Goal: Task Accomplishment & Management: Manage account settings

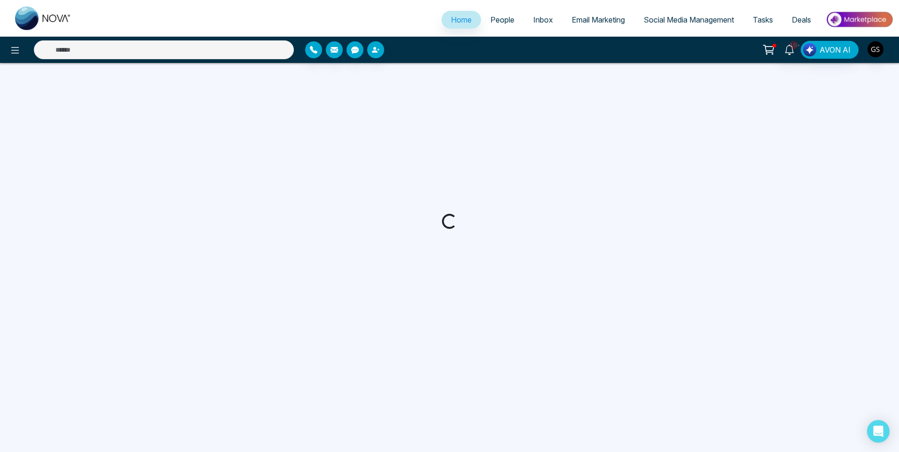
select select "*"
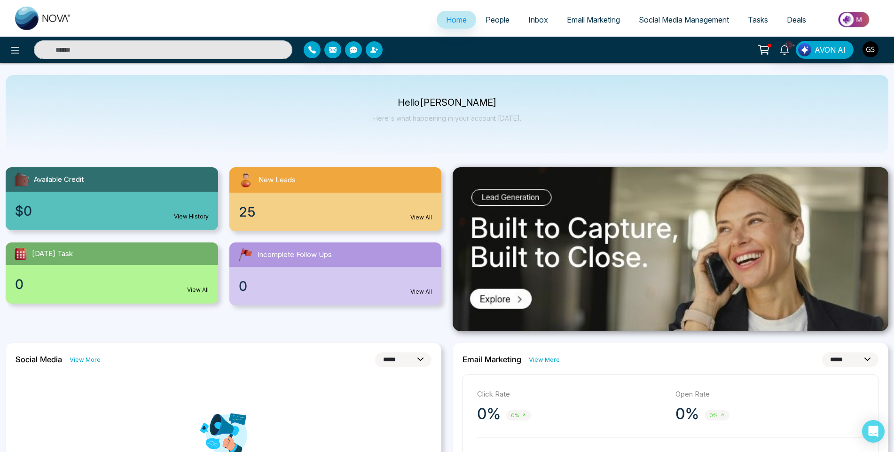
click at [510, 23] on span "People" at bounding box center [498, 19] width 24 height 9
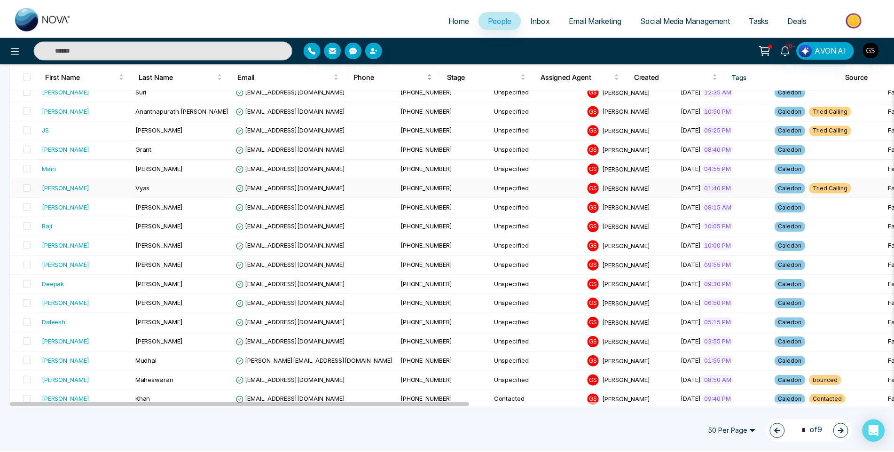
scroll to position [188, 0]
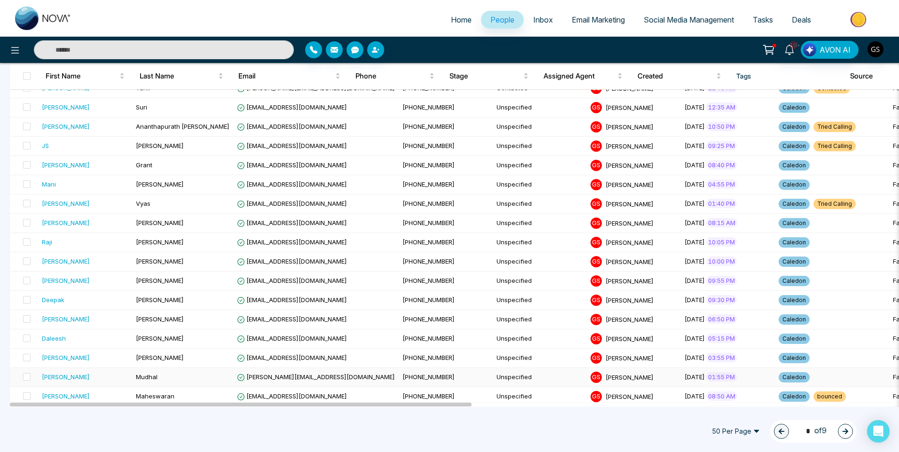
click at [264, 382] on td "[PERSON_NAME][EMAIL_ADDRESS][DOMAIN_NAME]" at bounding box center [316, 377] width 166 height 19
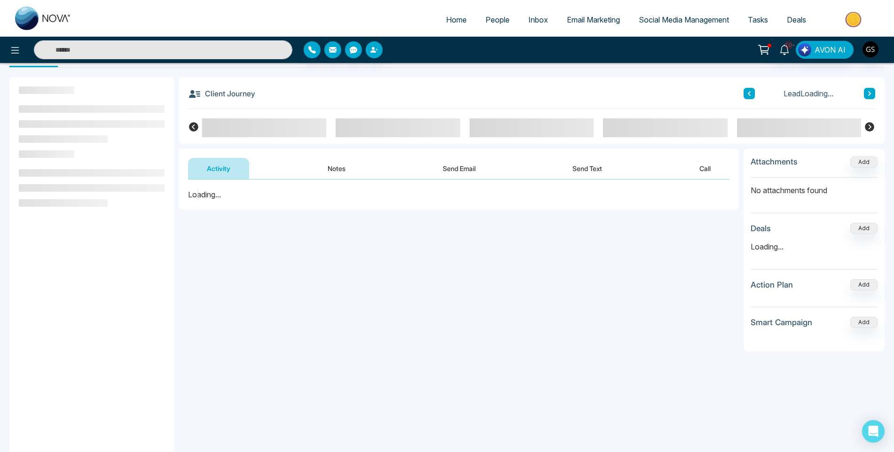
scroll to position [47, 0]
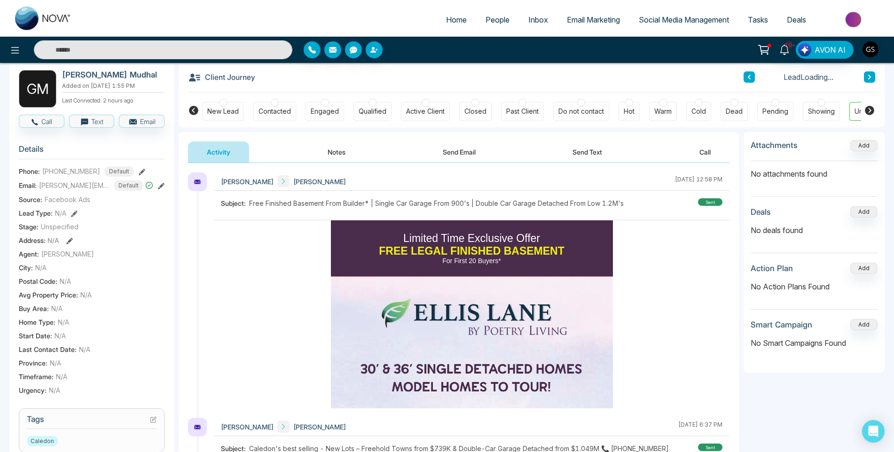
click at [149, 420] on h3 "Tags" at bounding box center [92, 422] width 130 height 15
click at [152, 420] on icon at bounding box center [154, 419] width 4 height 4
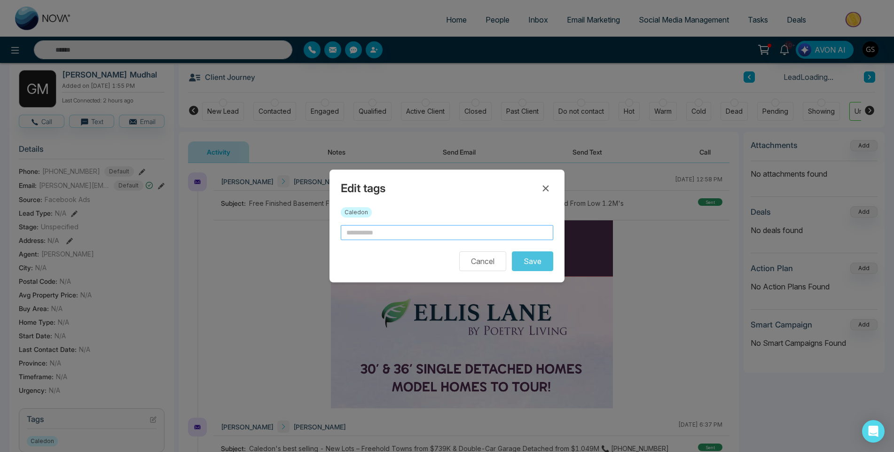
click at [437, 235] on input "text" at bounding box center [447, 232] width 213 height 15
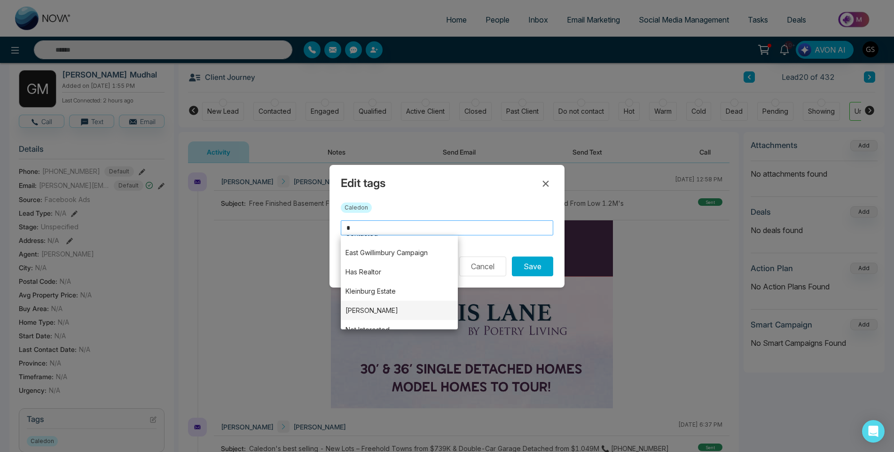
scroll to position [99, 0]
click at [392, 316] on li "Tried Calling" at bounding box center [399, 319] width 117 height 19
type input "**********"
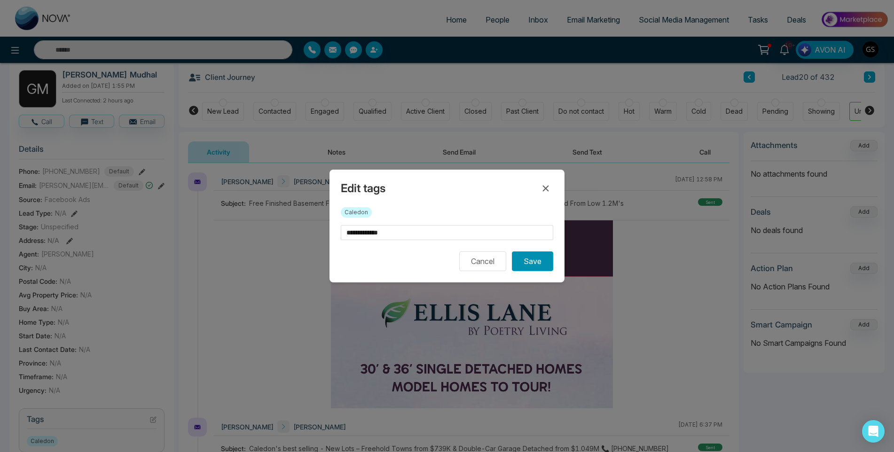
scroll to position [0, 0]
click at [540, 259] on button "Save" at bounding box center [532, 262] width 41 height 20
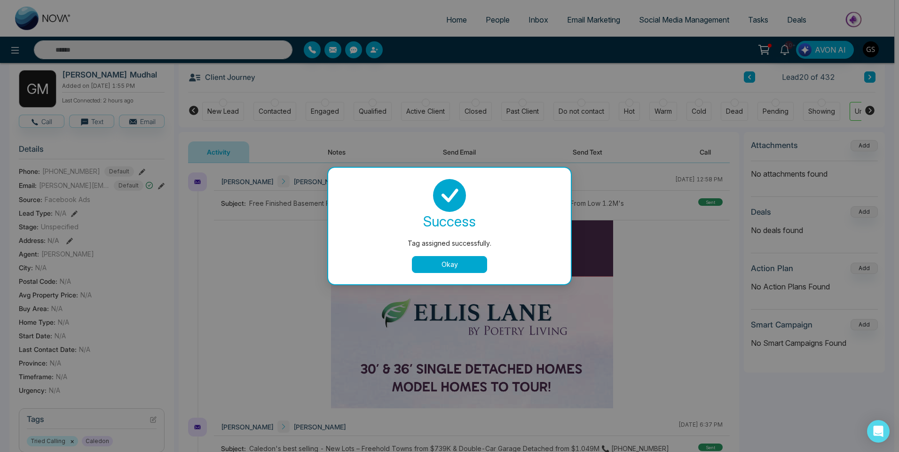
click at [445, 259] on button "Okay" at bounding box center [449, 264] width 75 height 17
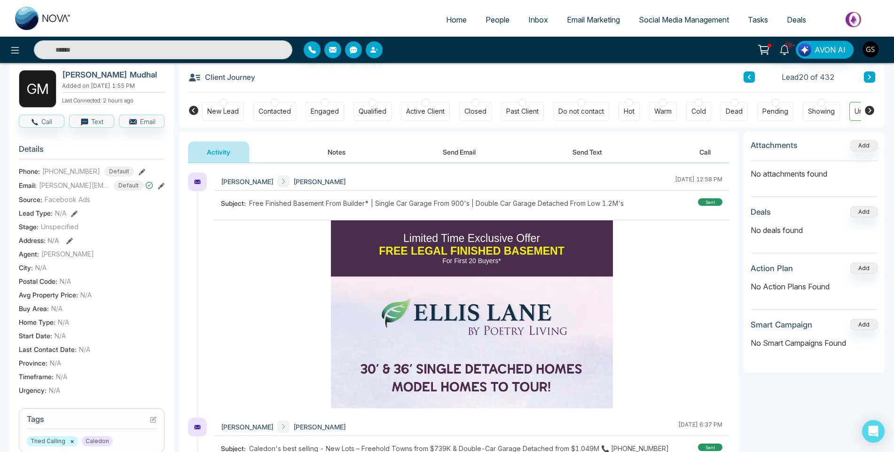
click at [491, 24] on span "People" at bounding box center [498, 19] width 24 height 9
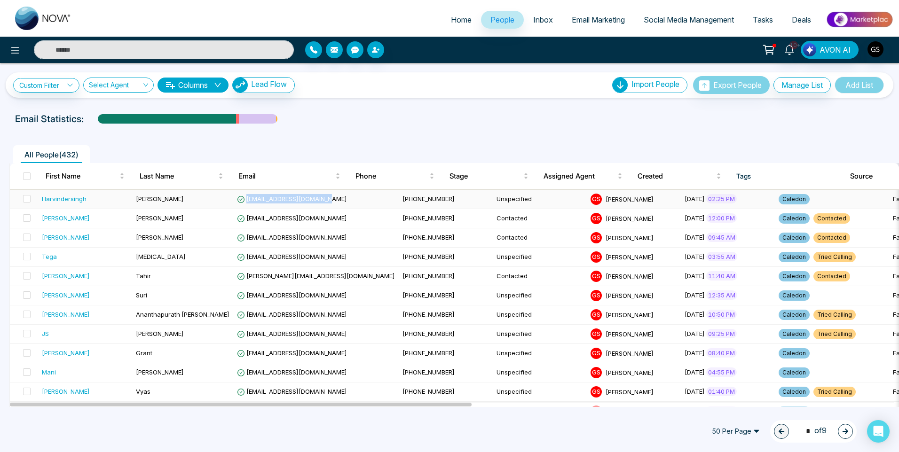
drag, startPoint x: 323, startPoint y: 202, endPoint x: 244, endPoint y: 201, distance: 79.5
click at [244, 201] on td "[EMAIL_ADDRESS][DOMAIN_NAME]" at bounding box center [316, 199] width 166 height 19
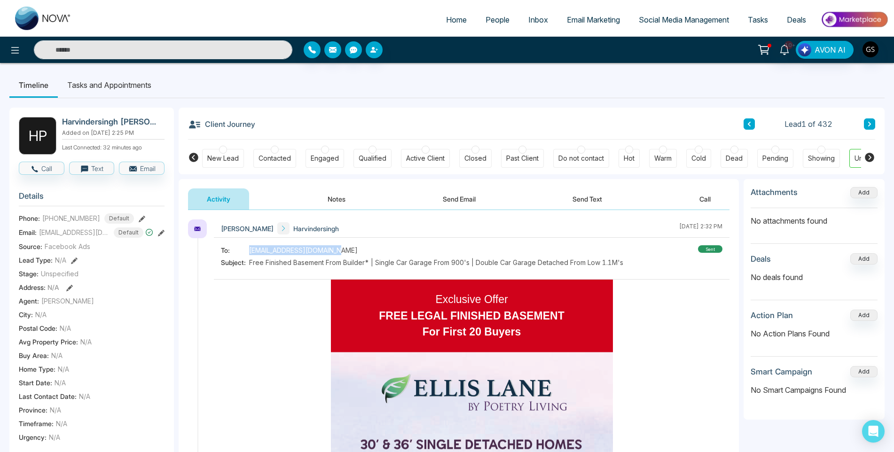
drag, startPoint x: 340, startPoint y: 250, endPoint x: 250, endPoint y: 249, distance: 89.3
click at [250, 249] on div "To: [EMAIL_ADDRESS][DOMAIN_NAME]" at bounding box center [422, 250] width 403 height 10
copy span "[EMAIL_ADDRESS][DOMAIN_NAME]"
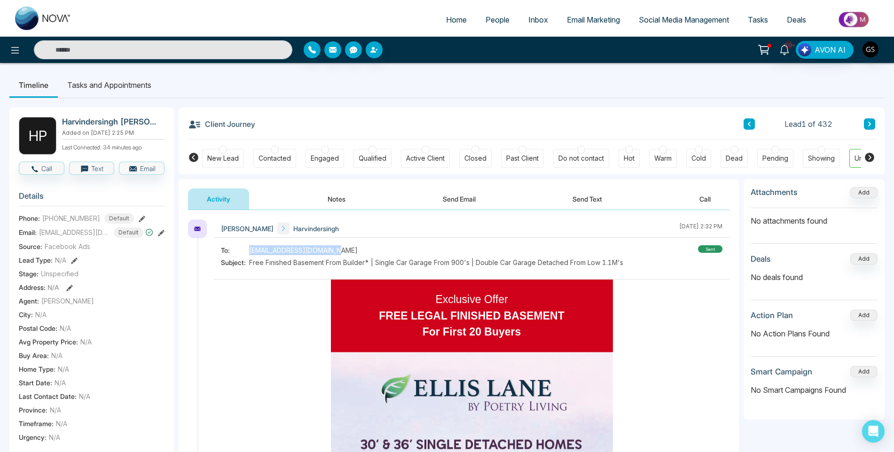
copy span "[EMAIL_ADDRESS][DOMAIN_NAME]"
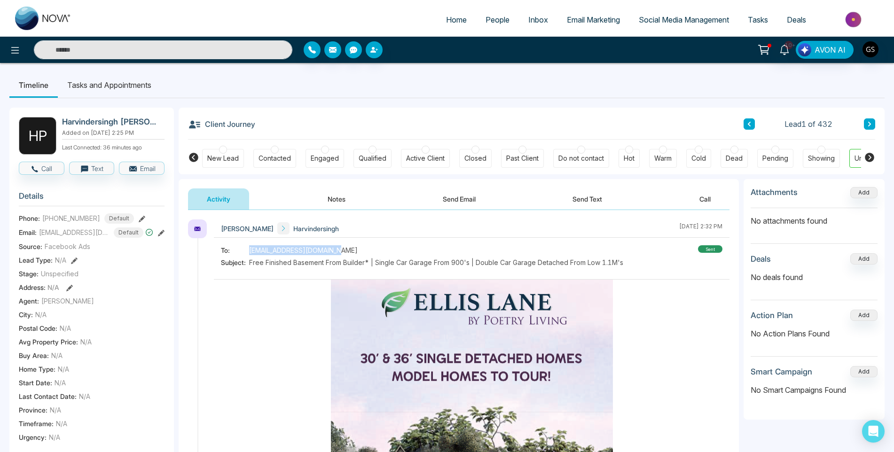
scroll to position [94, 0]
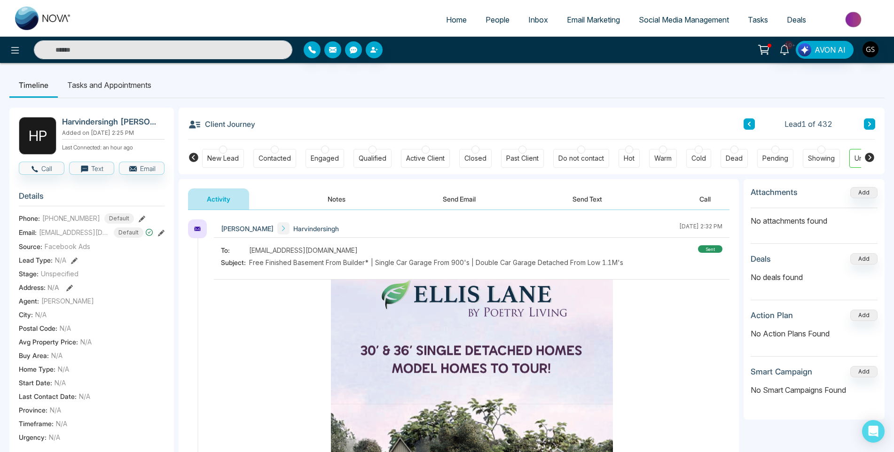
click at [275, 162] on div "Contacted" at bounding box center [275, 158] width 32 height 9
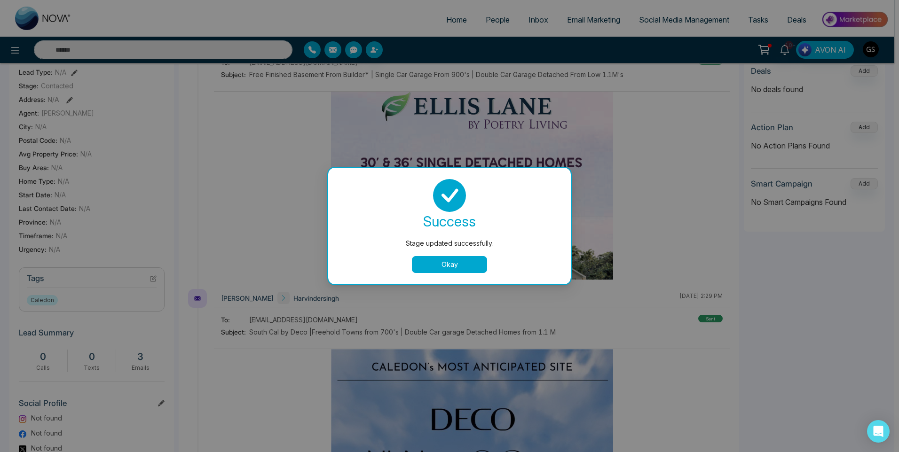
click at [153, 280] on div "Stage updated successfully. success Stage updated successfully. Okay" at bounding box center [449, 226] width 899 height 452
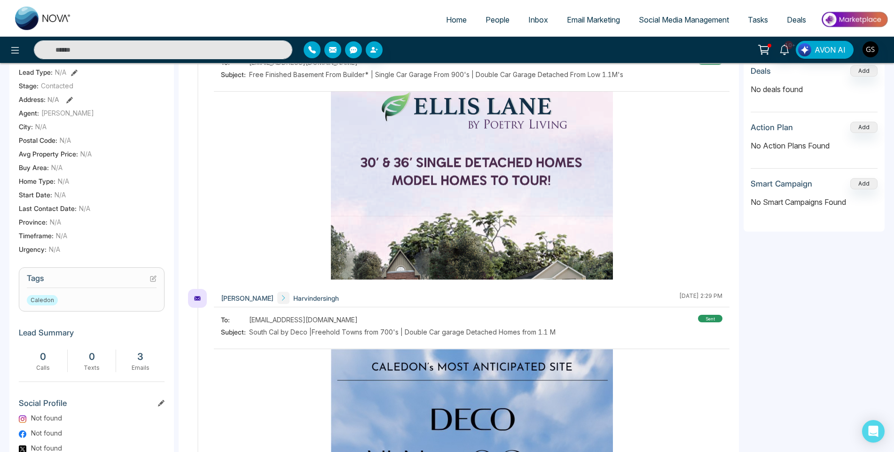
click at [153, 280] on icon at bounding box center [153, 279] width 7 height 7
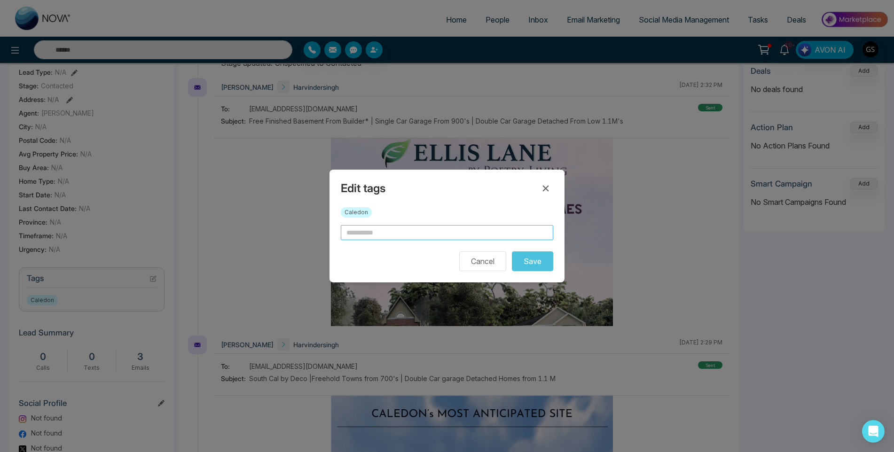
click at [438, 231] on input "text" at bounding box center [447, 232] width 213 height 15
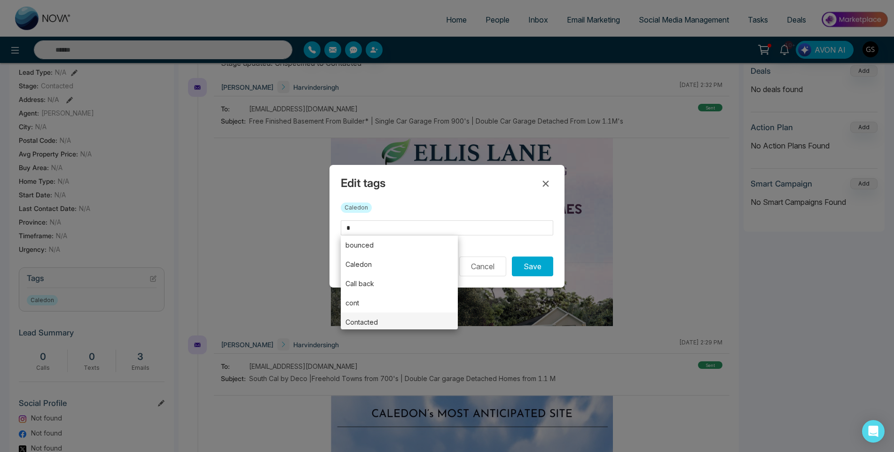
click at [389, 317] on li "Contacted" at bounding box center [399, 322] width 117 height 19
type input "*********"
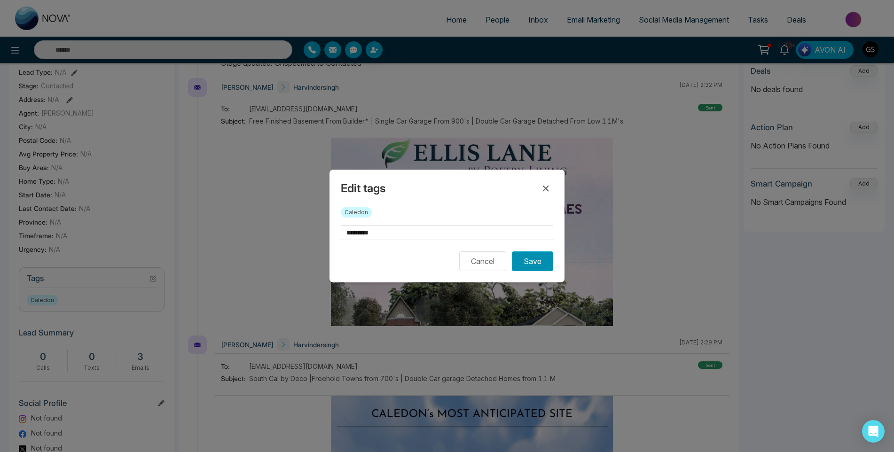
click at [548, 261] on button "Save" at bounding box center [532, 262] width 41 height 20
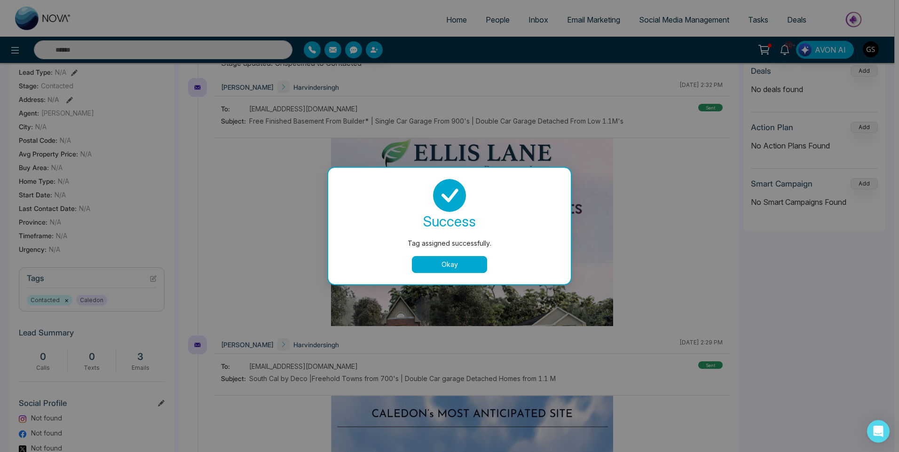
click at [432, 265] on button "Okay" at bounding box center [449, 264] width 75 height 17
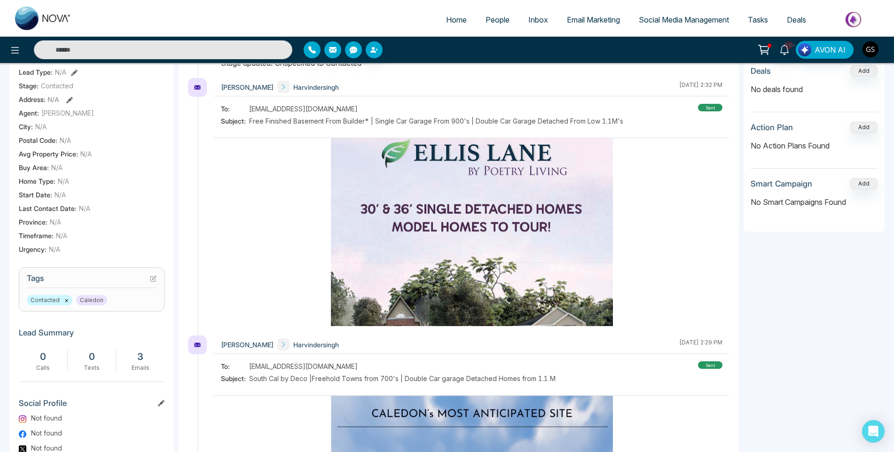
click at [500, 19] on span "People" at bounding box center [498, 19] width 24 height 9
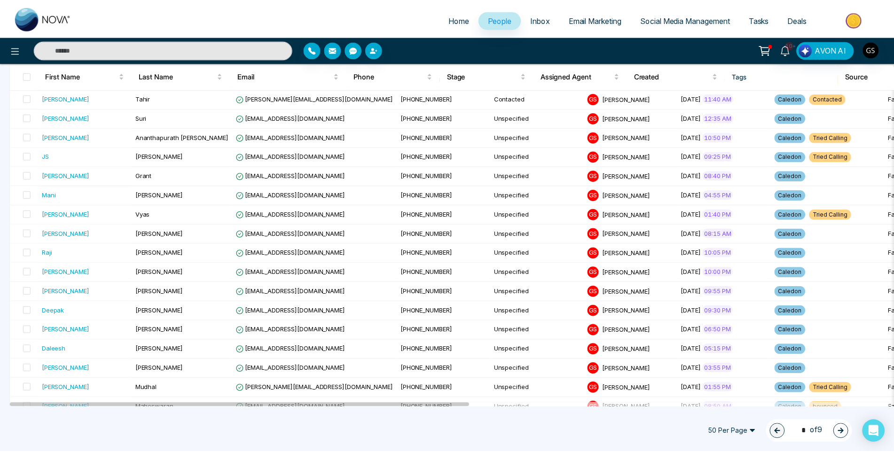
scroll to position [174, 0]
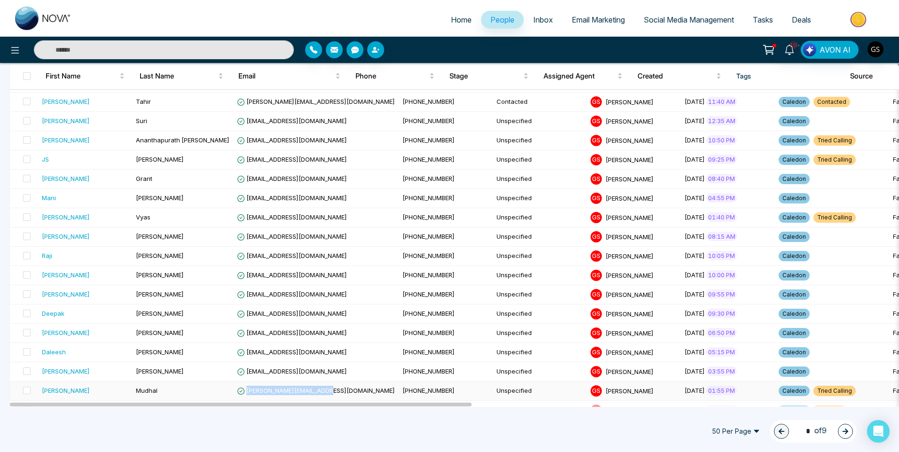
drag, startPoint x: 327, startPoint y: 392, endPoint x: 245, endPoint y: 391, distance: 81.8
click at [245, 391] on td "[PERSON_NAME][EMAIL_ADDRESS][DOMAIN_NAME]" at bounding box center [316, 391] width 166 height 19
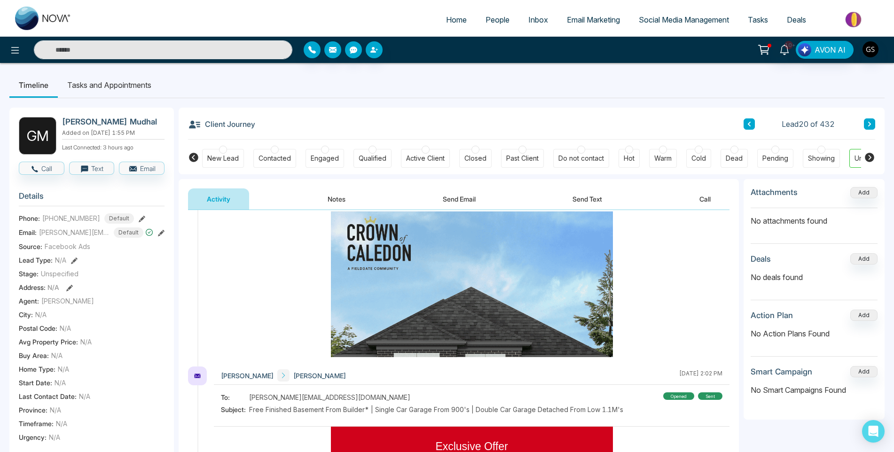
scroll to position [752, 0]
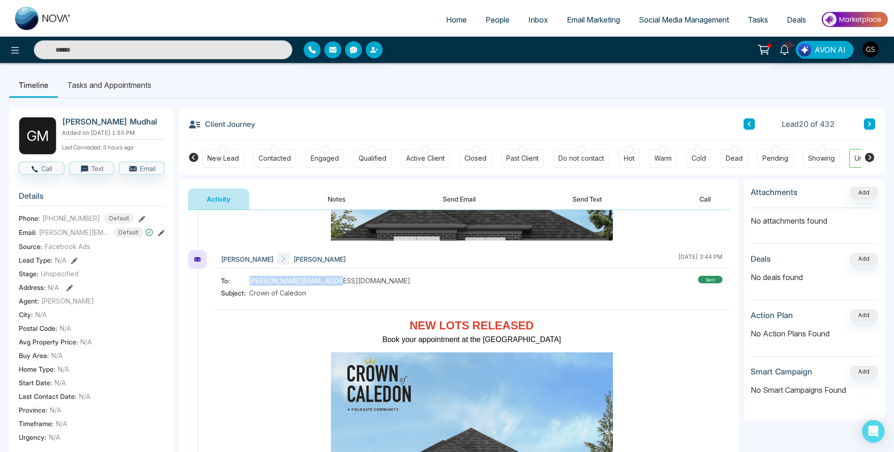
drag, startPoint x: 334, startPoint y: 285, endPoint x: 249, endPoint y: 280, distance: 85.2
click at [249, 280] on span "[PERSON_NAME][EMAIL_ADDRESS][DOMAIN_NAME]" at bounding box center [329, 281] width 161 height 10
copy span "[PERSON_NAME][EMAIL_ADDRESS][DOMAIN_NAME]"
click at [284, 163] on div "Contacted" at bounding box center [275, 158] width 32 height 9
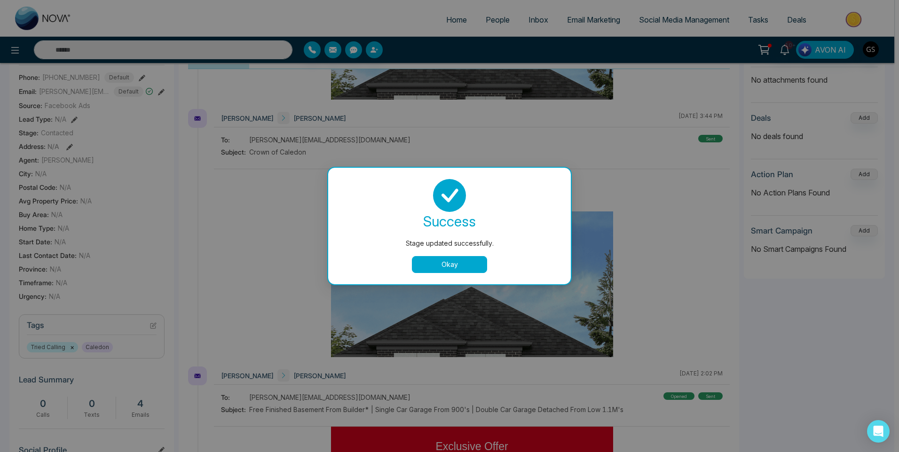
click at [154, 325] on div "Stage updated successfully. success Stage updated successfully. Okay" at bounding box center [449, 226] width 899 height 452
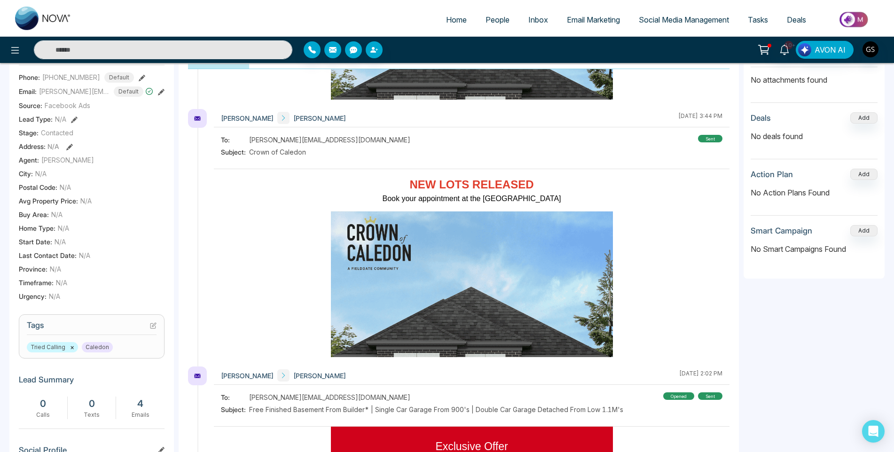
click at [154, 325] on icon at bounding box center [153, 326] width 7 height 7
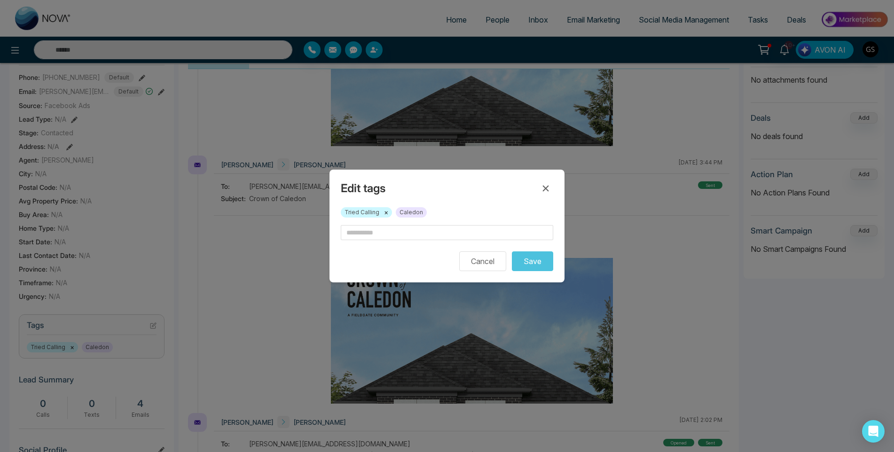
click at [386, 213] on button "×" at bounding box center [386, 212] width 4 height 8
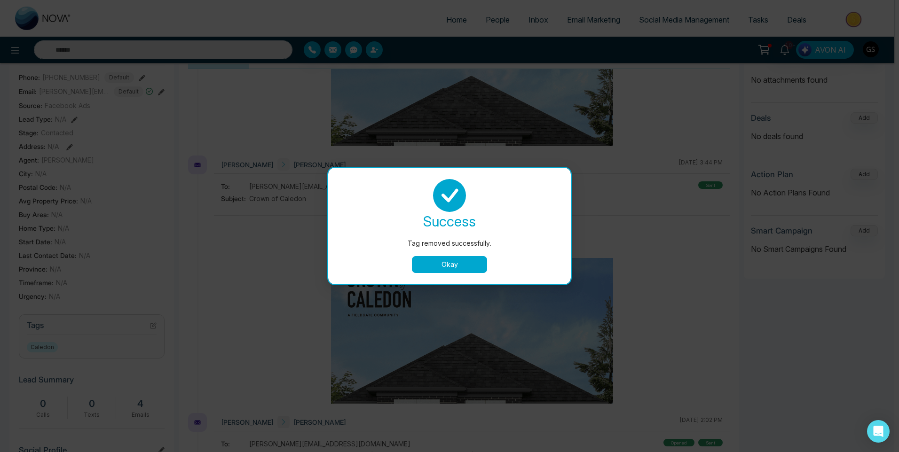
click at [384, 234] on div "success Tag removed successfully. Okay" at bounding box center [450, 226] width 220 height 94
click at [458, 266] on button "Okay" at bounding box center [449, 264] width 75 height 17
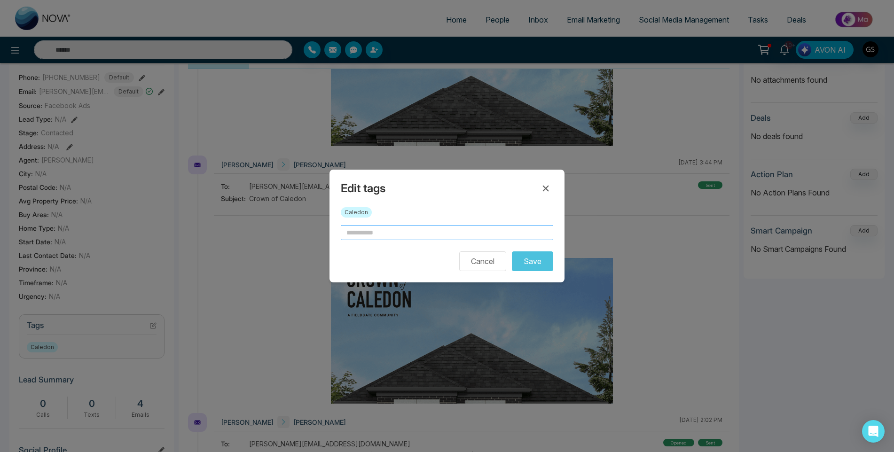
click at [415, 239] on input "text" at bounding box center [447, 232] width 213 height 15
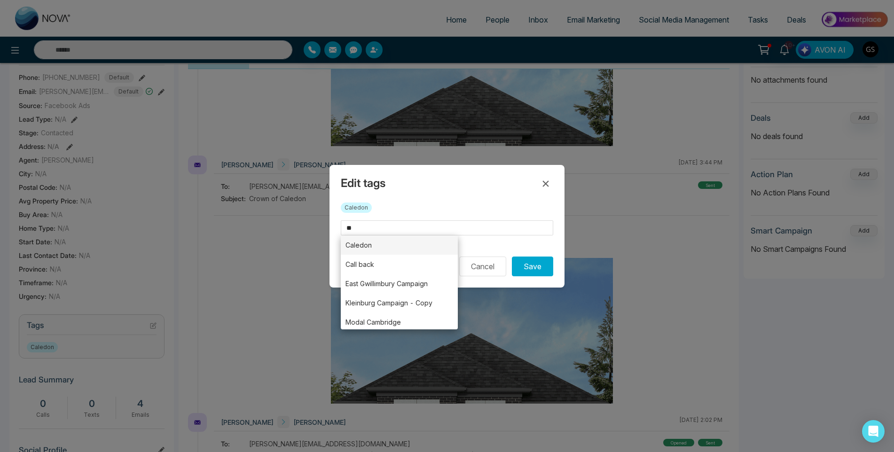
click at [399, 246] on li "Caledon" at bounding box center [399, 245] width 117 height 19
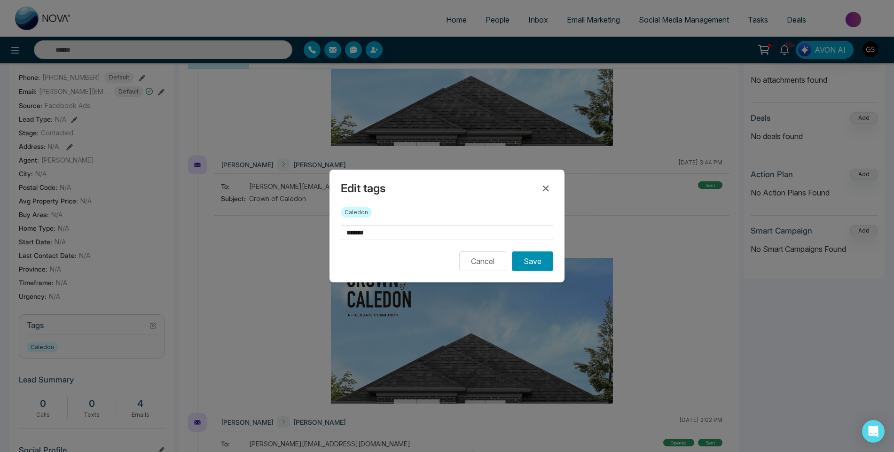
click at [541, 266] on button "Save" at bounding box center [532, 262] width 41 height 20
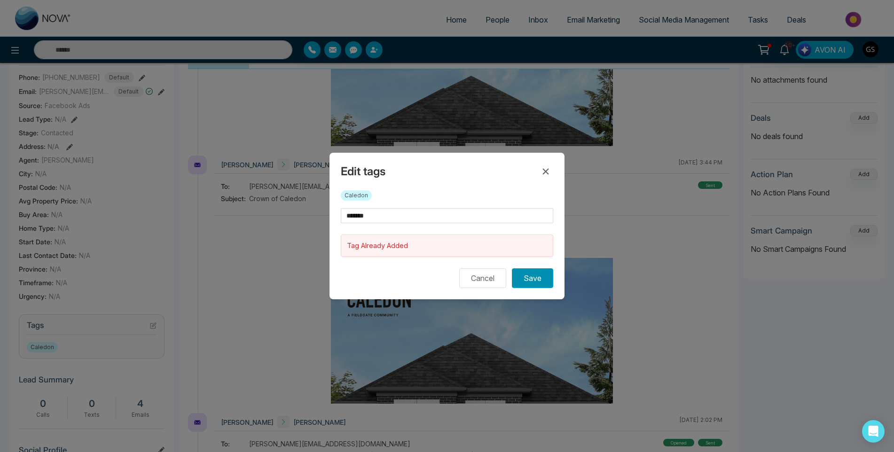
click at [523, 286] on button "Save" at bounding box center [532, 278] width 41 height 20
click at [525, 277] on button "Save" at bounding box center [532, 278] width 41 height 20
click at [443, 219] on input "*******" at bounding box center [447, 215] width 213 height 15
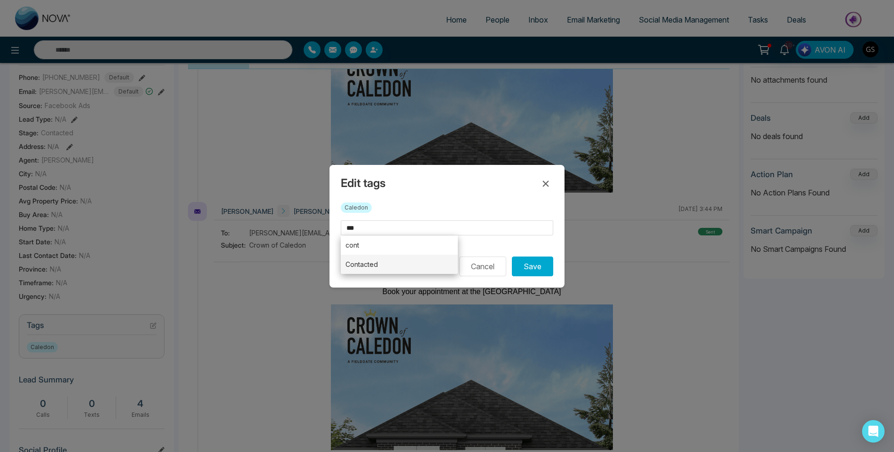
click at [411, 263] on li "Contacted" at bounding box center [399, 264] width 117 height 19
type input "*********"
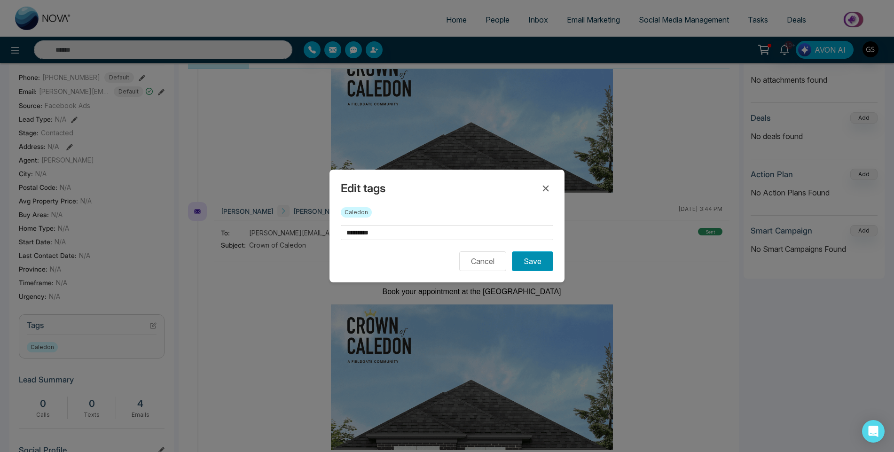
click at [538, 267] on button "Save" at bounding box center [532, 262] width 41 height 20
click at [570, 115] on div "Edit tags Caledon ********* Cancel Saving..." at bounding box center [447, 226] width 894 height 452
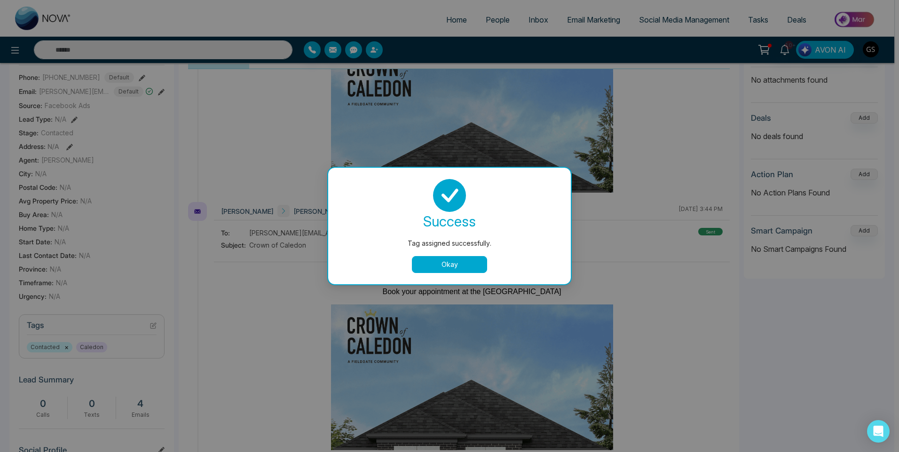
click at [570, 115] on div "Tag assigned successfully. success Tag assigned successfully. Okay" at bounding box center [449, 226] width 899 height 452
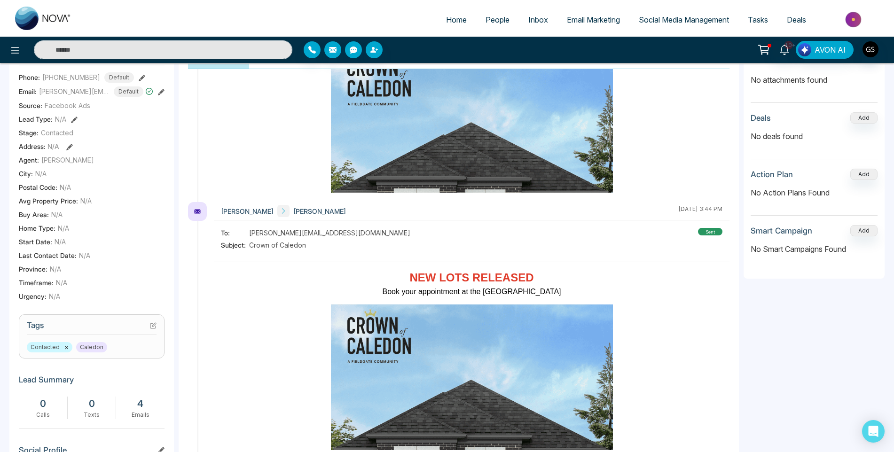
click at [489, 18] on span "People" at bounding box center [498, 19] width 24 height 9
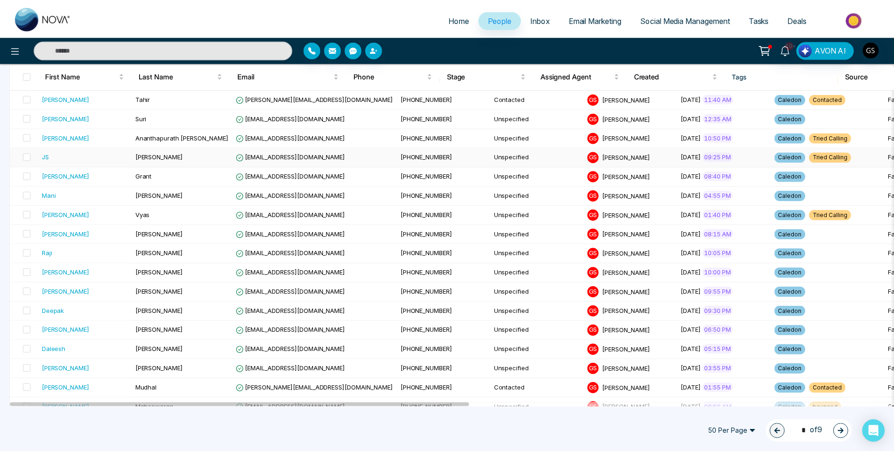
scroll to position [188, 0]
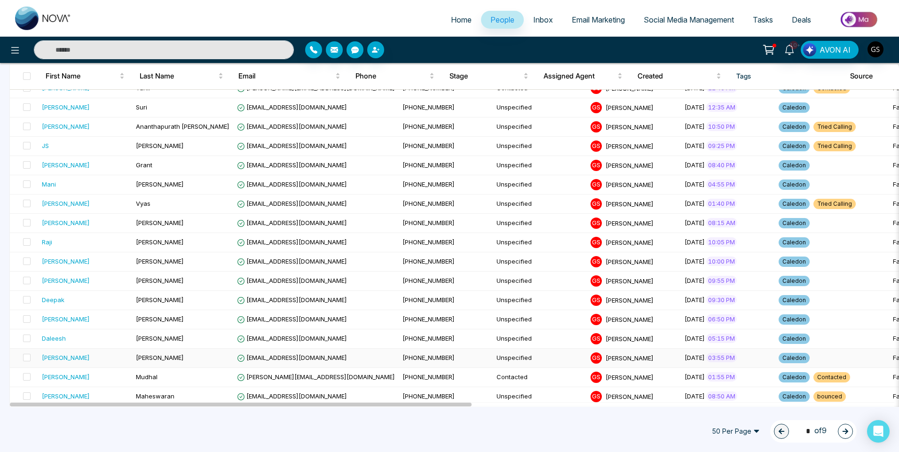
click at [214, 362] on td "[PERSON_NAME]" at bounding box center [182, 358] width 101 height 19
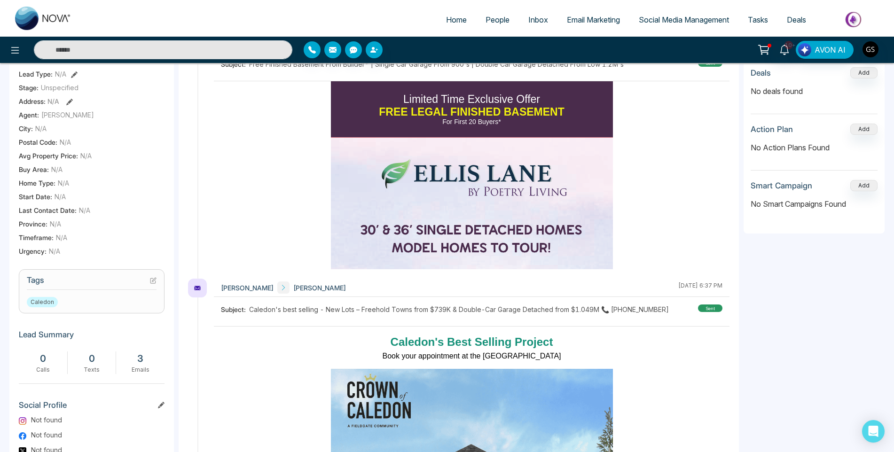
scroll to position [188, 0]
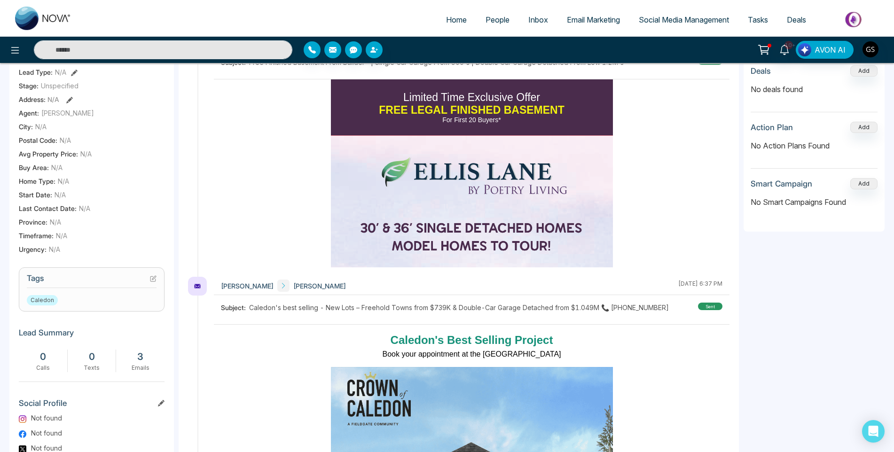
click at [155, 277] on icon at bounding box center [153, 279] width 7 height 7
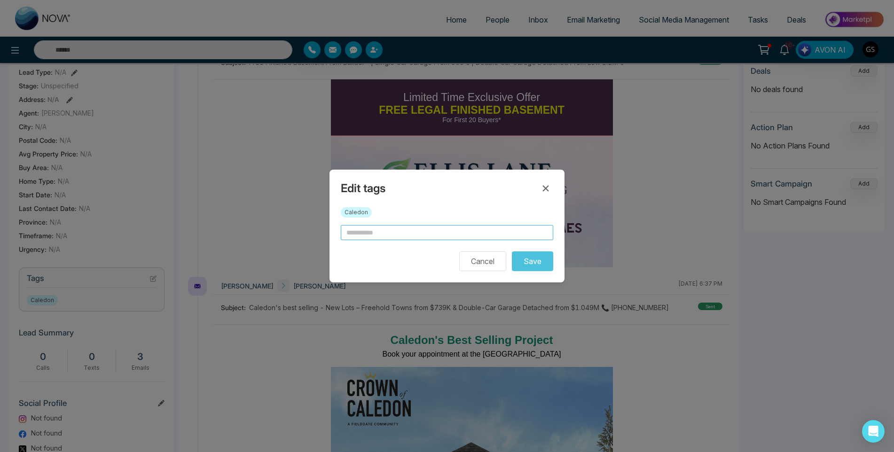
click at [422, 237] on input "text" at bounding box center [447, 232] width 213 height 15
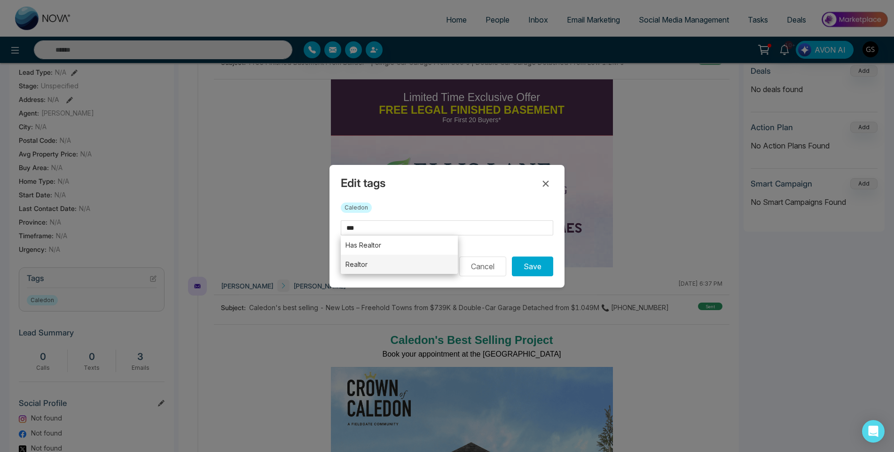
click at [431, 266] on li "Realtor" at bounding box center [399, 264] width 117 height 19
type input "*******"
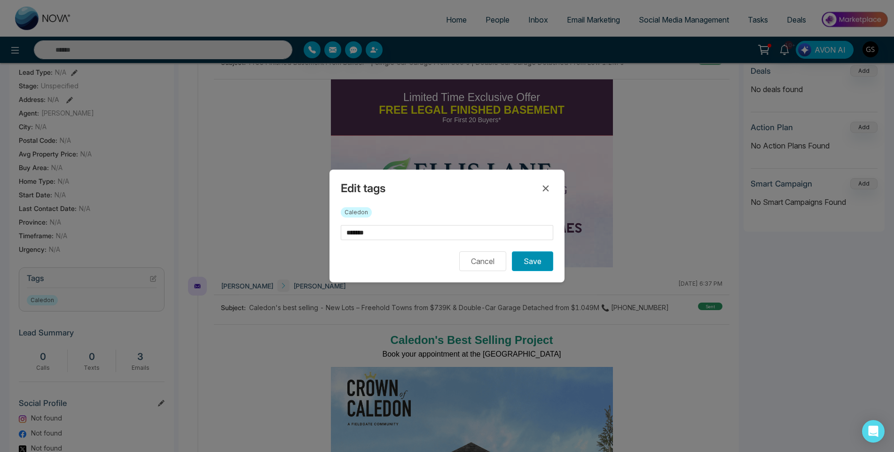
click at [541, 261] on button "Save" at bounding box center [532, 262] width 41 height 20
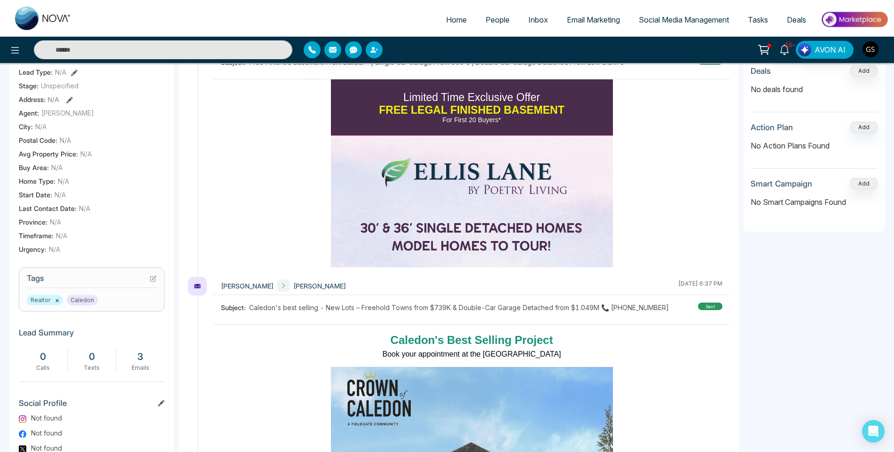
click at [497, 11] on link "People" at bounding box center [497, 20] width 43 height 18
